Goal: Navigation & Orientation: Find specific page/section

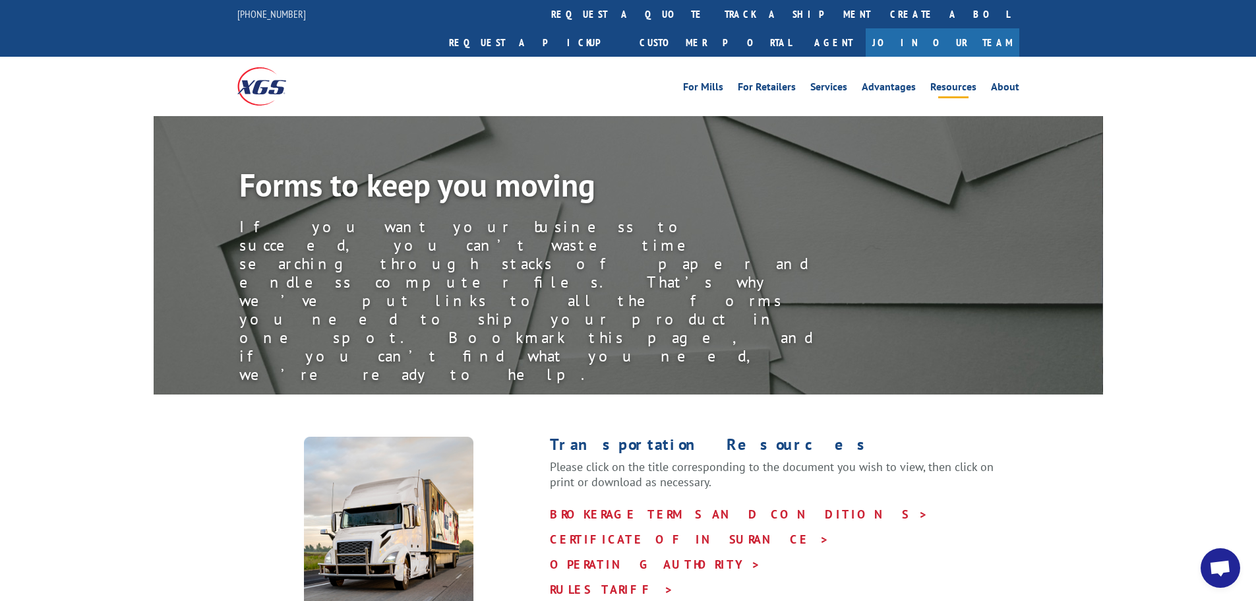
click at [961, 82] on link "Resources" at bounding box center [953, 89] width 46 height 15
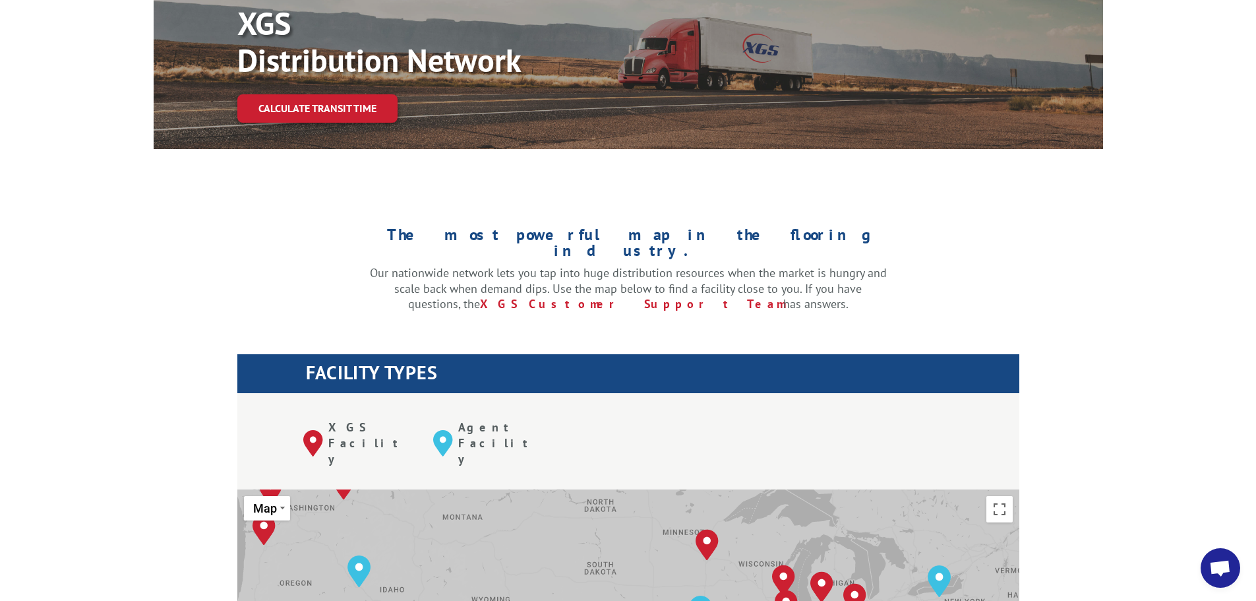
scroll to position [330, 0]
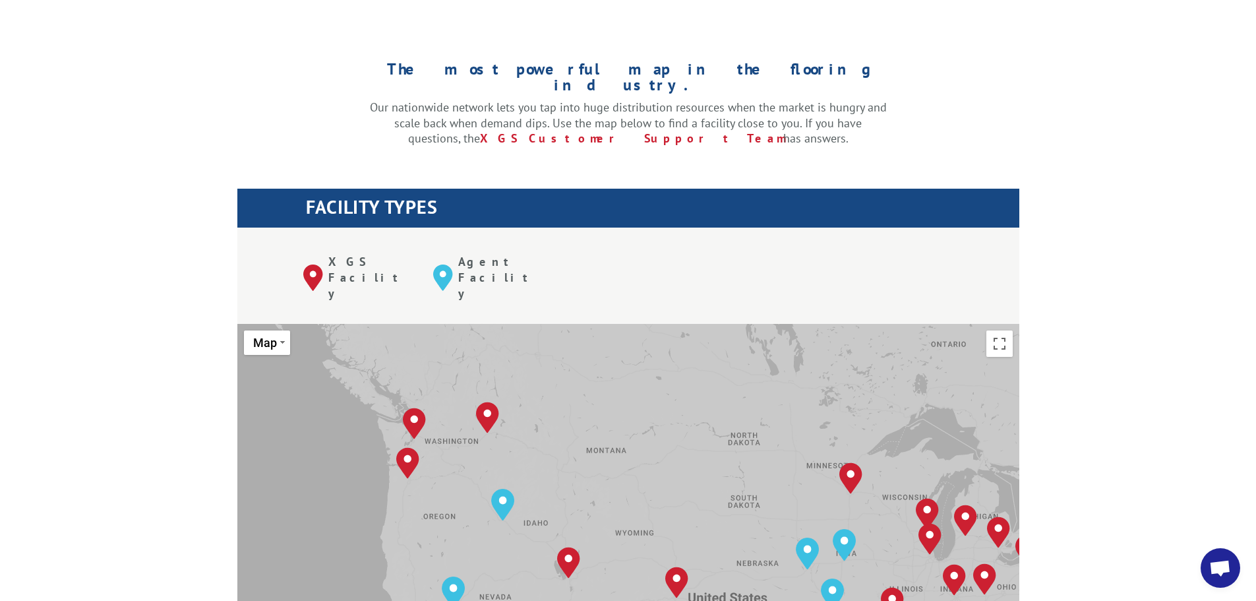
drag, startPoint x: 291, startPoint y: 365, endPoint x: 436, endPoint y: 464, distance: 175.6
click at [436, 464] on div "Albuquerque, NM Baltimore, MD Boise, ID Charlotte, NC Chicago, IL Chino, CA Cle…" at bounding box center [628, 541] width 782 height 434
